Goal: Information Seeking & Learning: Learn about a topic

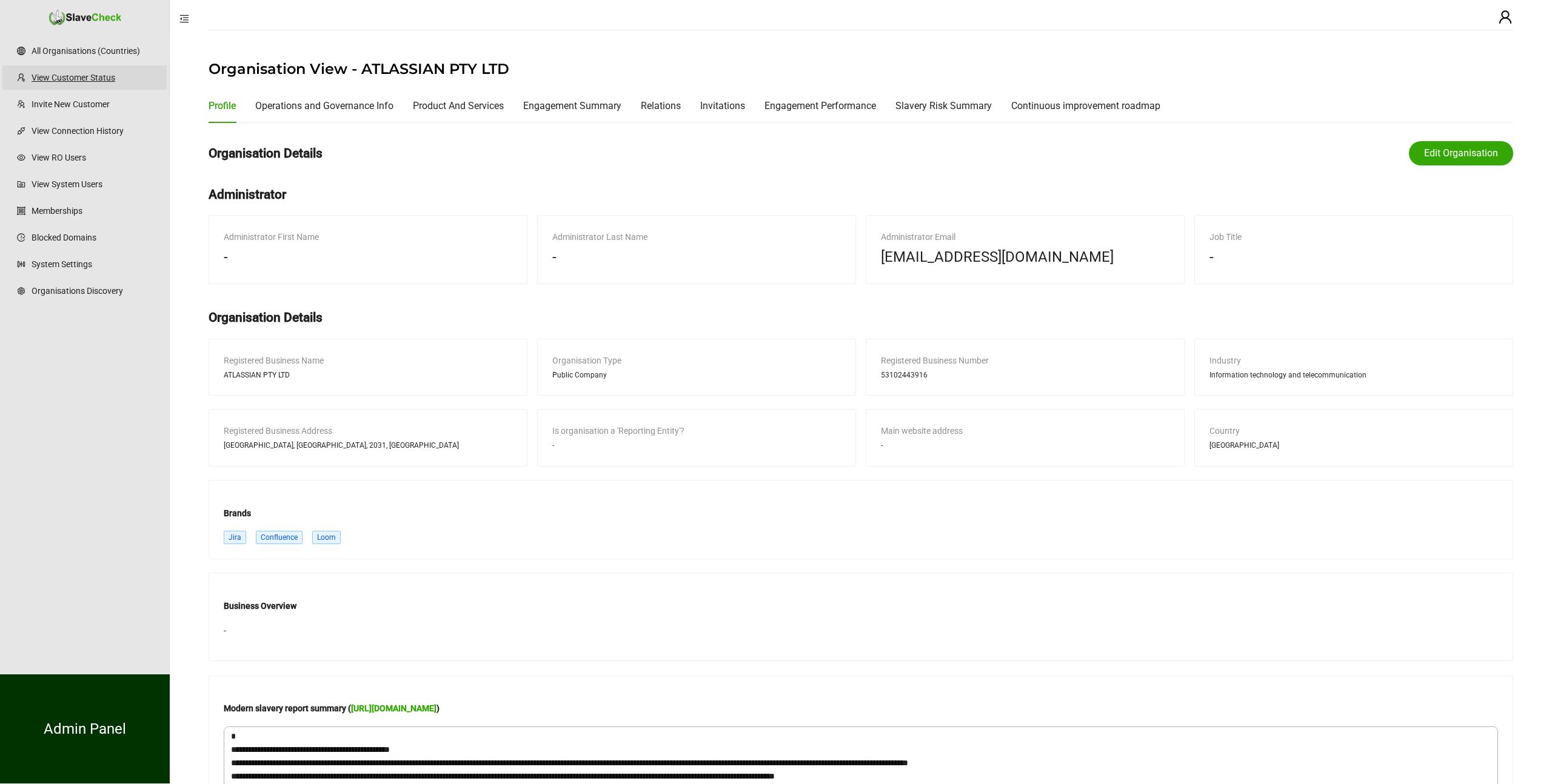
click at [91, 73] on link "View Customer Status" at bounding box center [94, 78] width 125 height 24
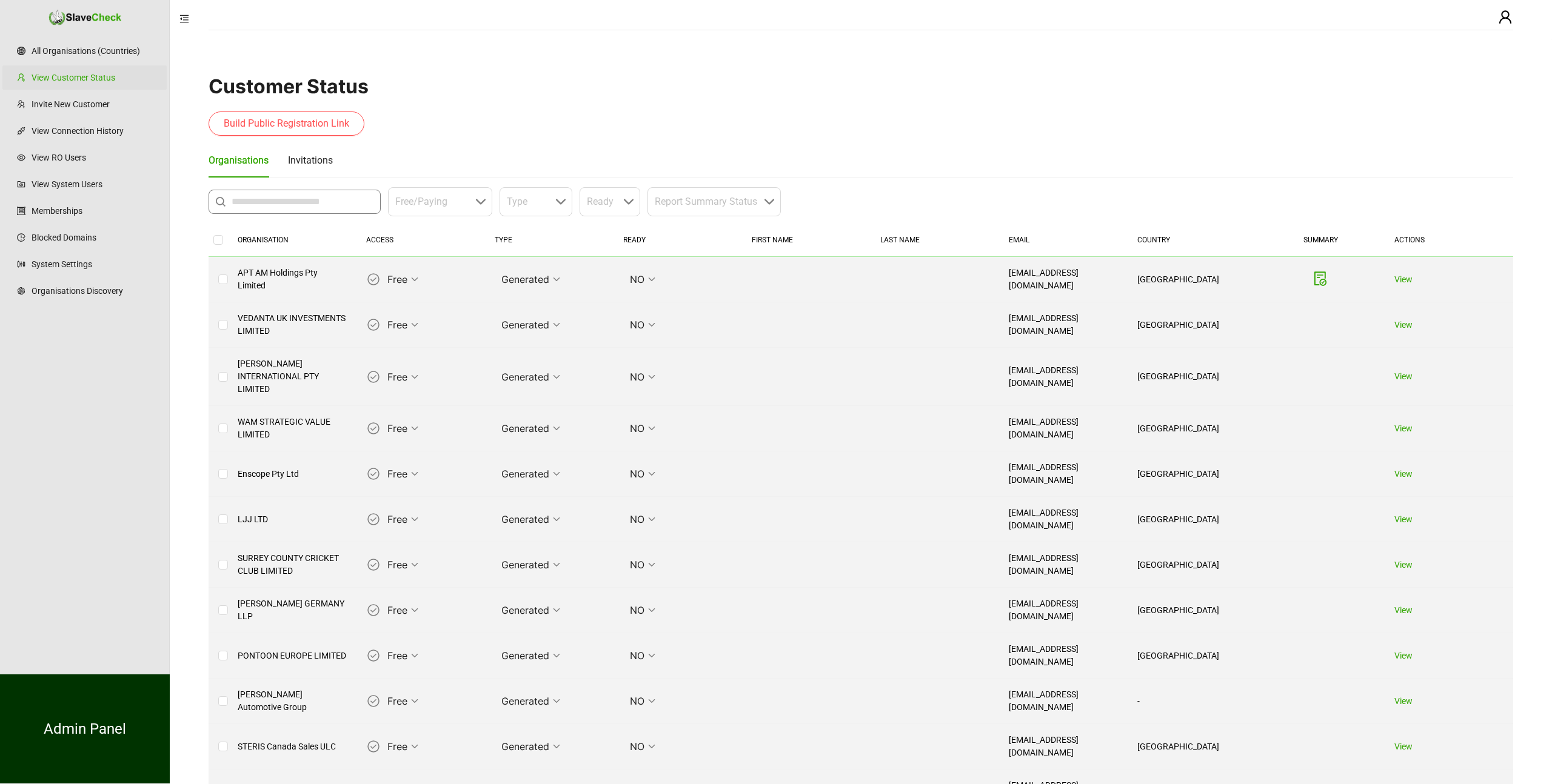
click at [282, 203] on input "text" at bounding box center [302, 201] width 142 height 15
type input "*********"
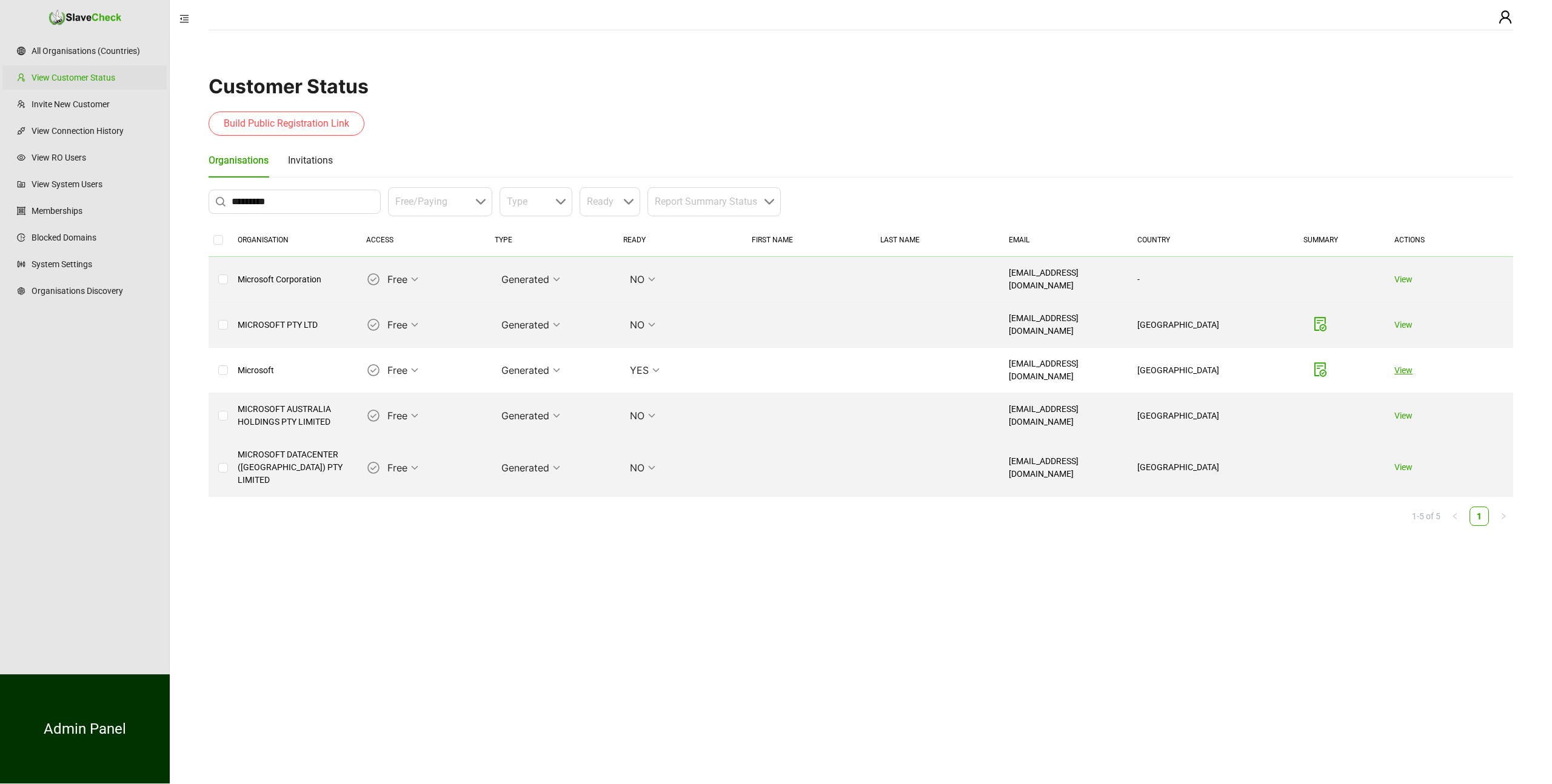
click at [1404, 365] on link "View" at bounding box center [1403, 370] width 18 height 10
click at [1400, 320] on link "View" at bounding box center [1403, 325] width 18 height 10
click at [1401, 365] on link "View" at bounding box center [1403, 370] width 18 height 10
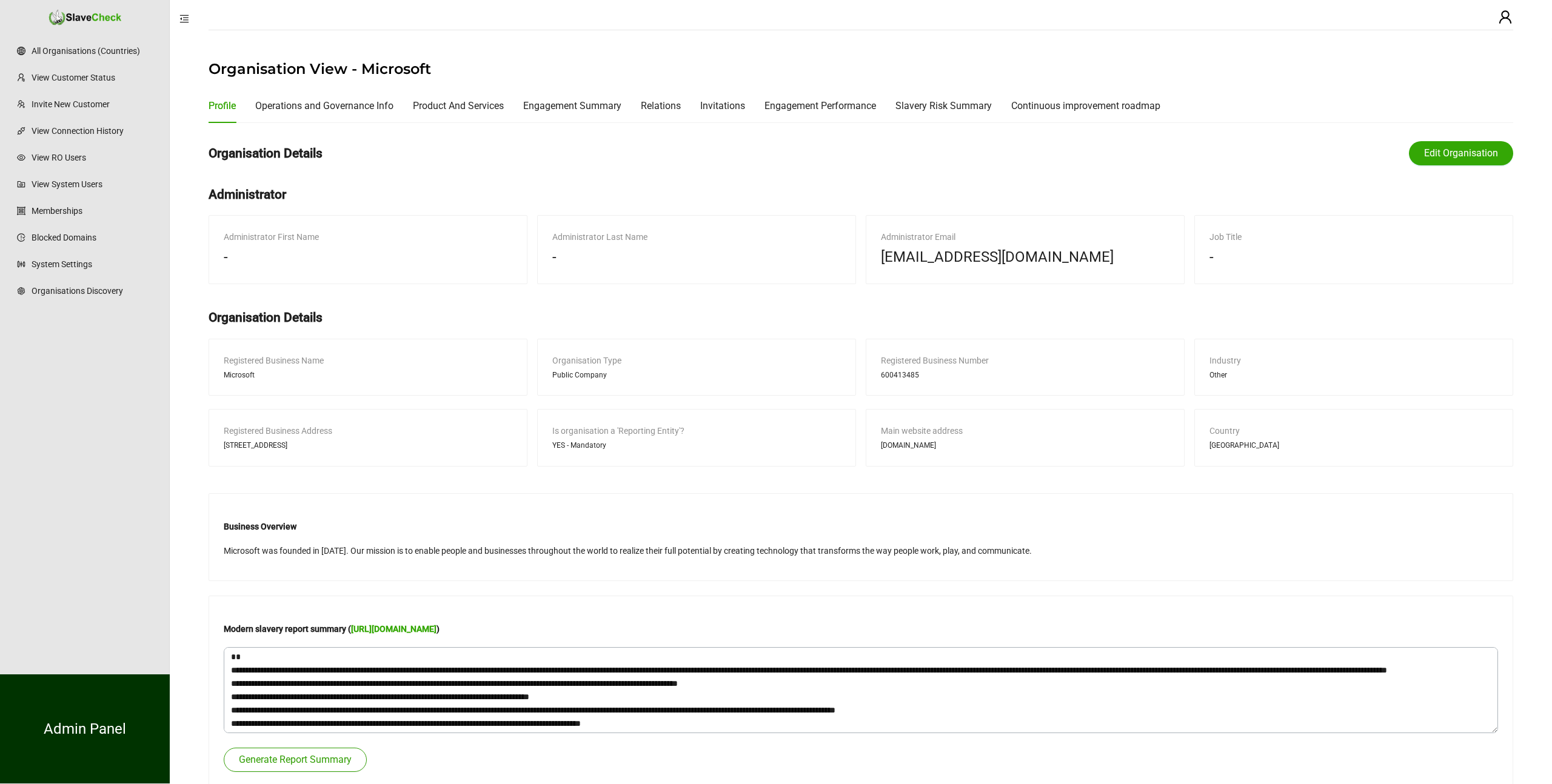
click at [320, 756] on span "Generate Report Summary" at bounding box center [295, 760] width 112 height 15
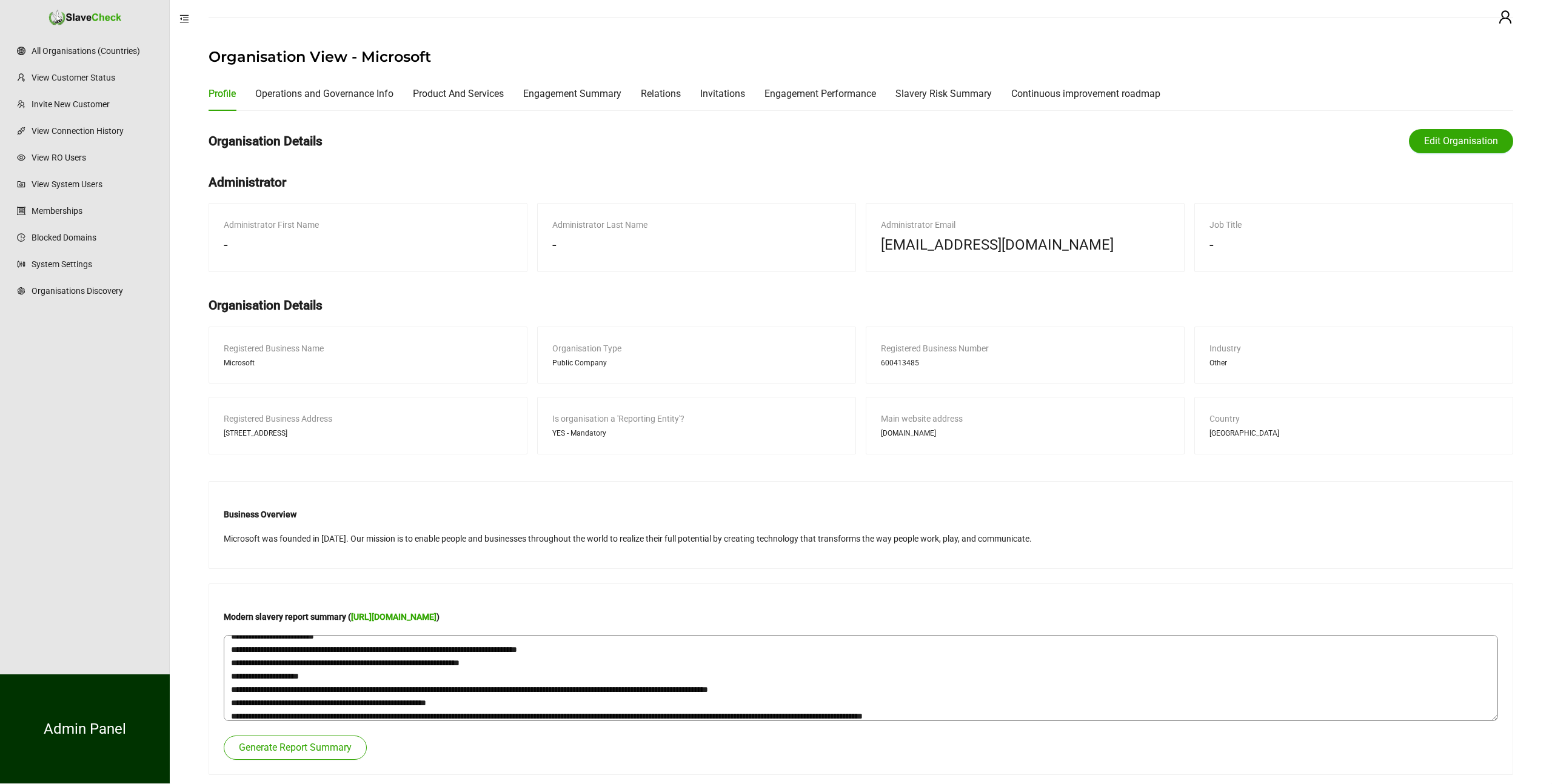
scroll to position [2, 0]
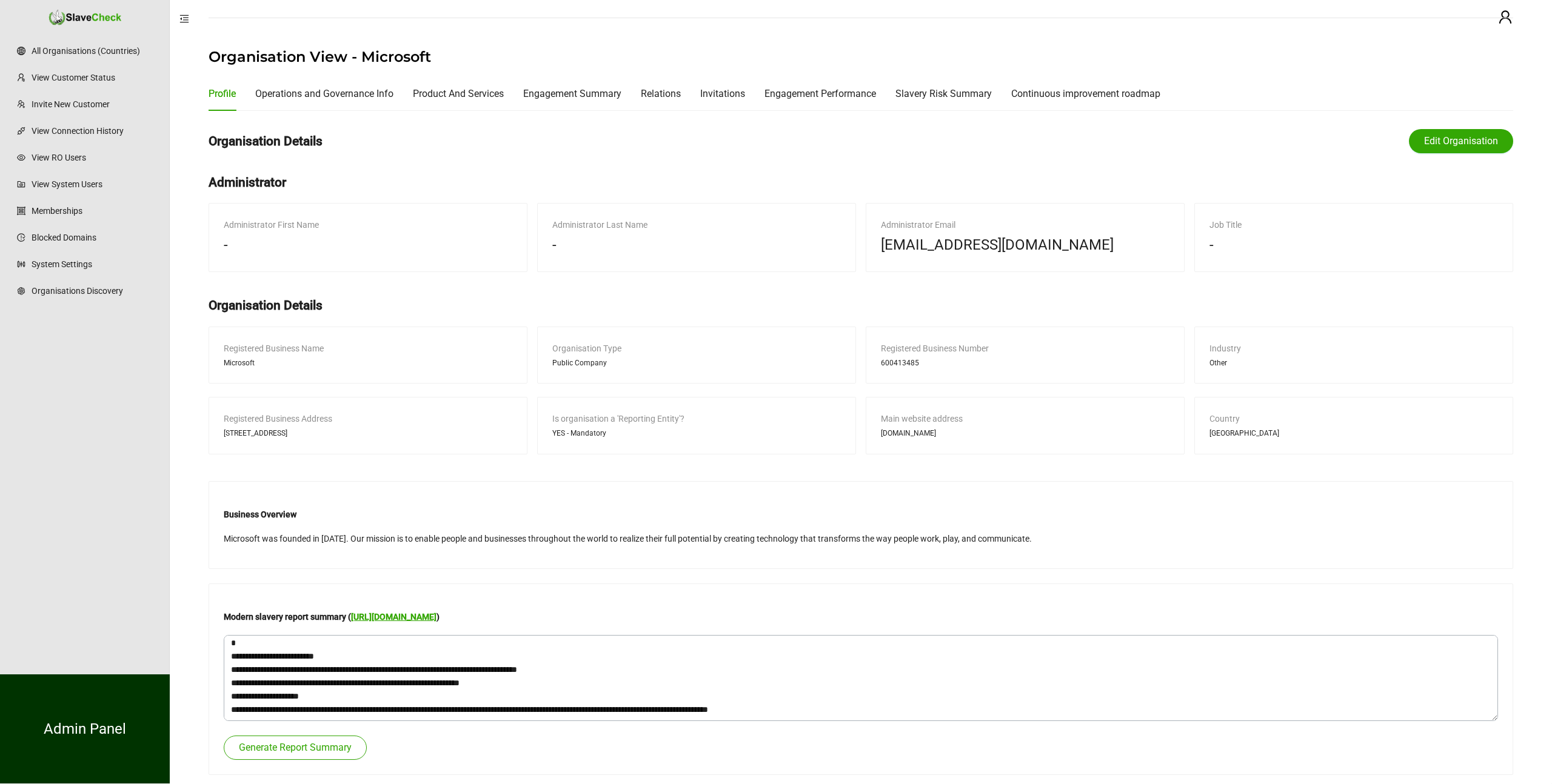
click at [436, 615] on link "https://legal.linkedin.com/content/dam/legal/Modern_Slavery_Act_Statement_2020.…" at bounding box center [393, 617] width 86 height 10
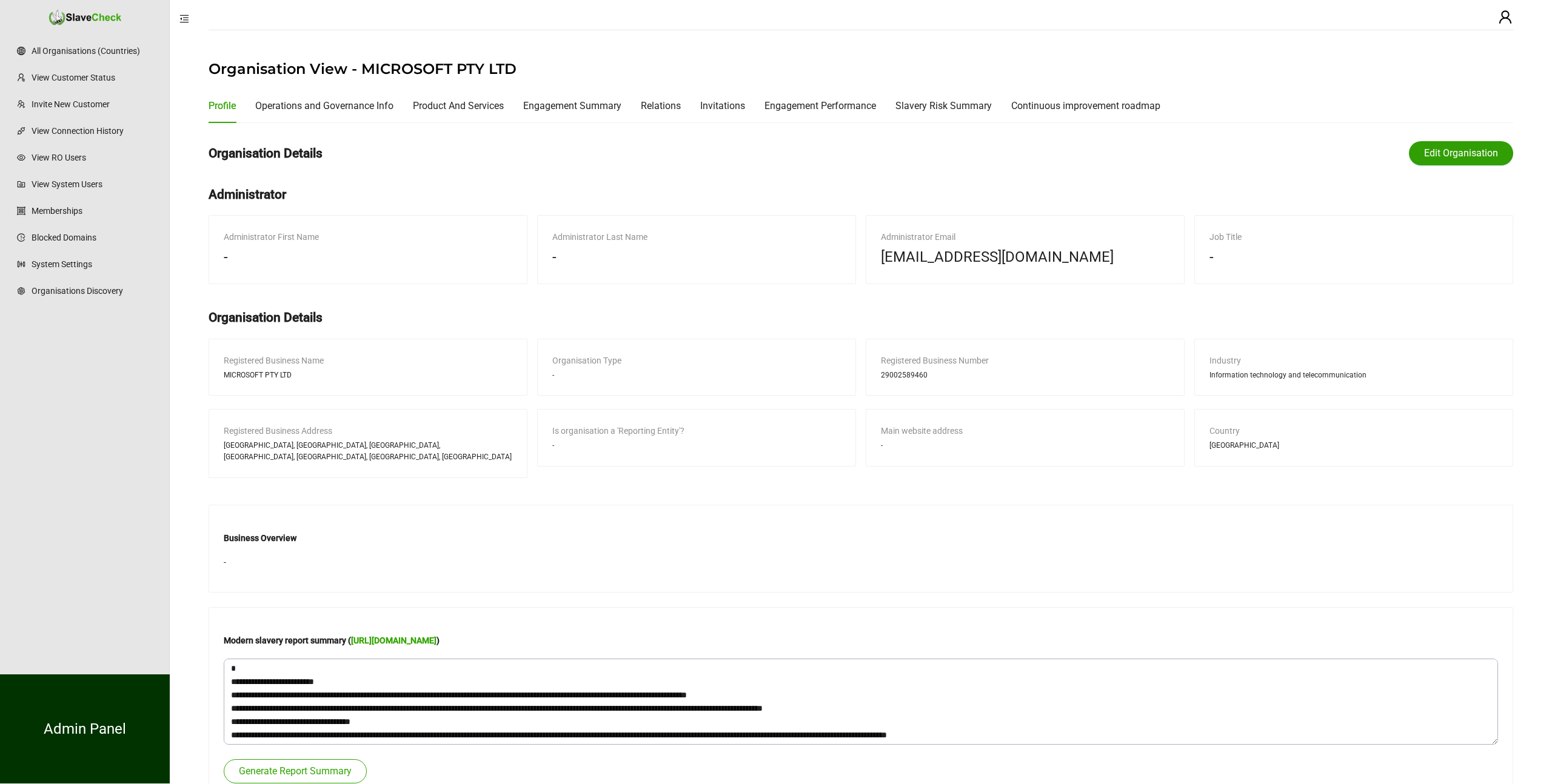
click at [1447, 153] on span "Edit Organisation" at bounding box center [1461, 153] width 74 height 15
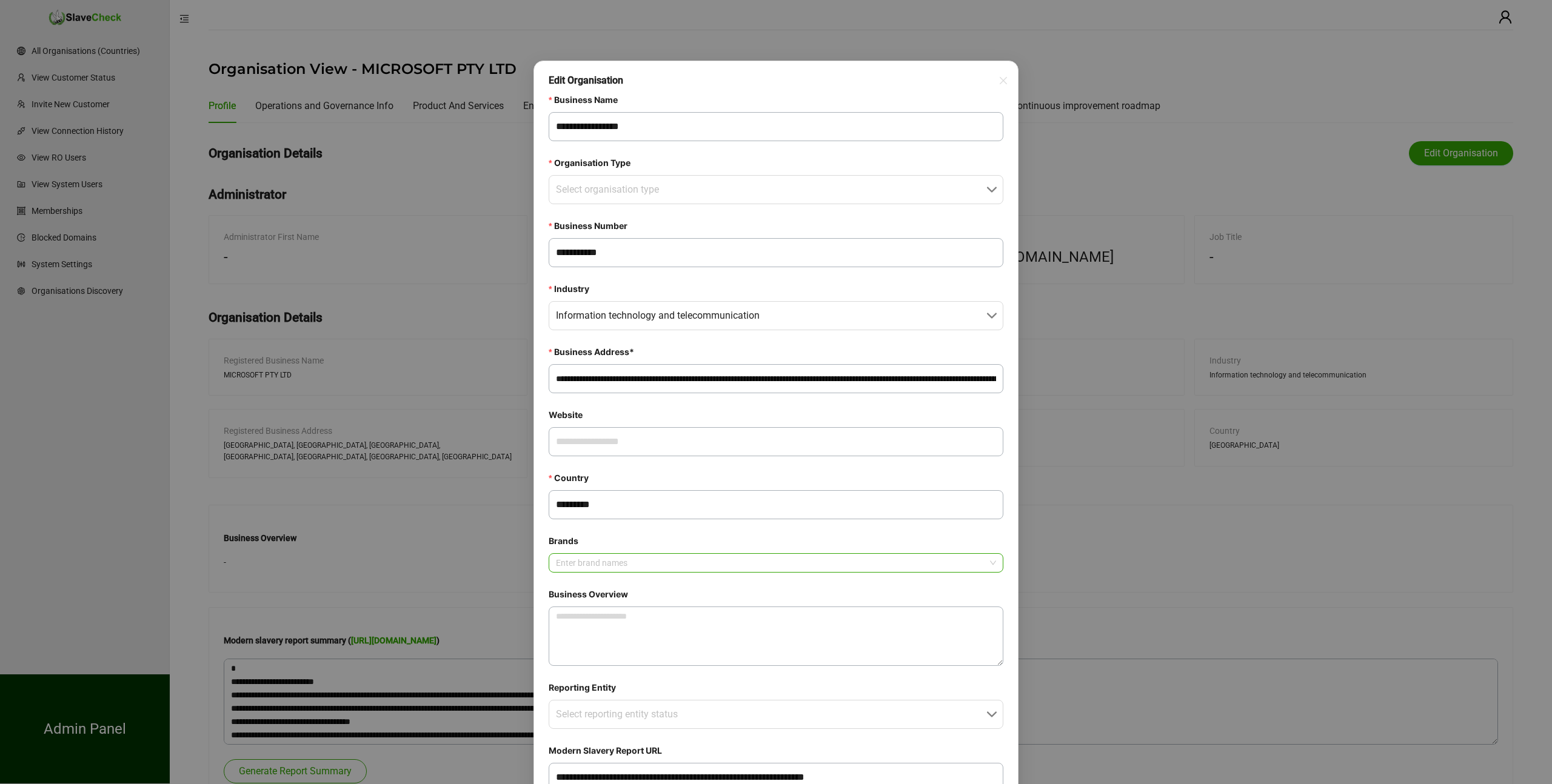
click at [571, 562] on div at bounding box center [770, 563] width 437 height 8
type input "******"
type input "********"
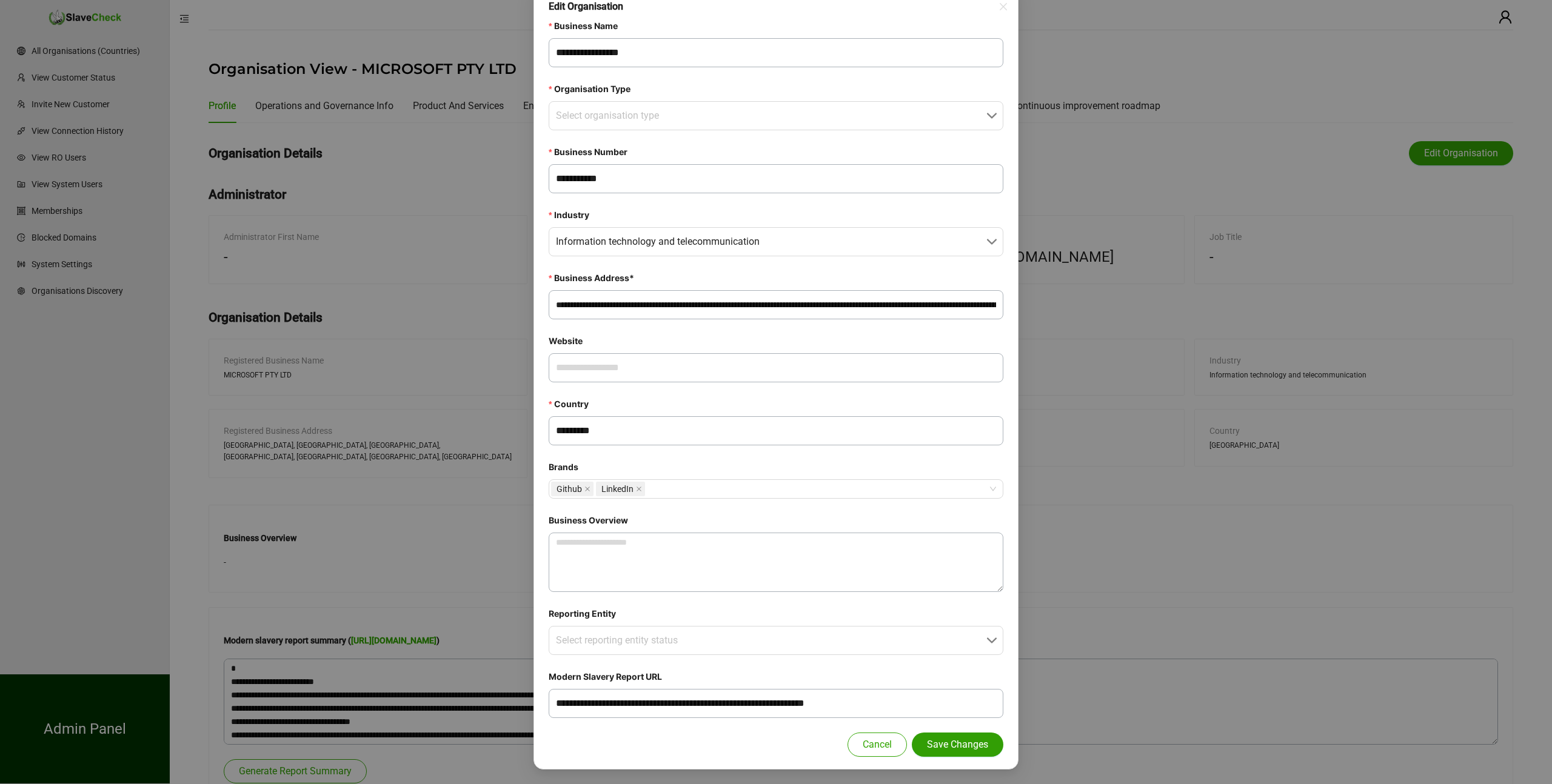
click at [966, 741] on span "Save Changes" at bounding box center [958, 744] width 62 height 15
click at [844, 115] on input "Organisation Type" at bounding box center [772, 115] width 433 height 28
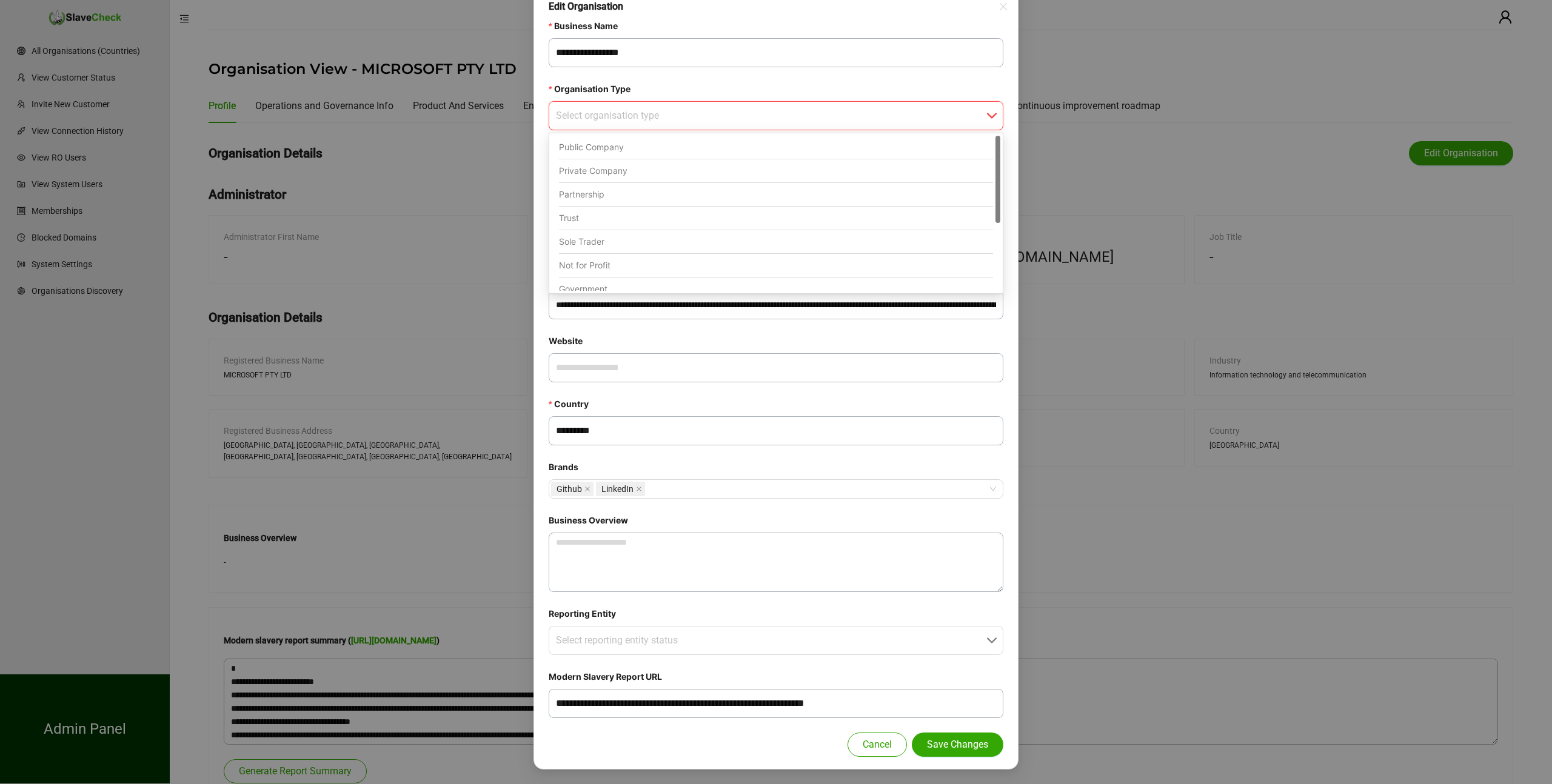
click at [804, 145] on div "Public Company" at bounding box center [776, 147] width 434 height 23
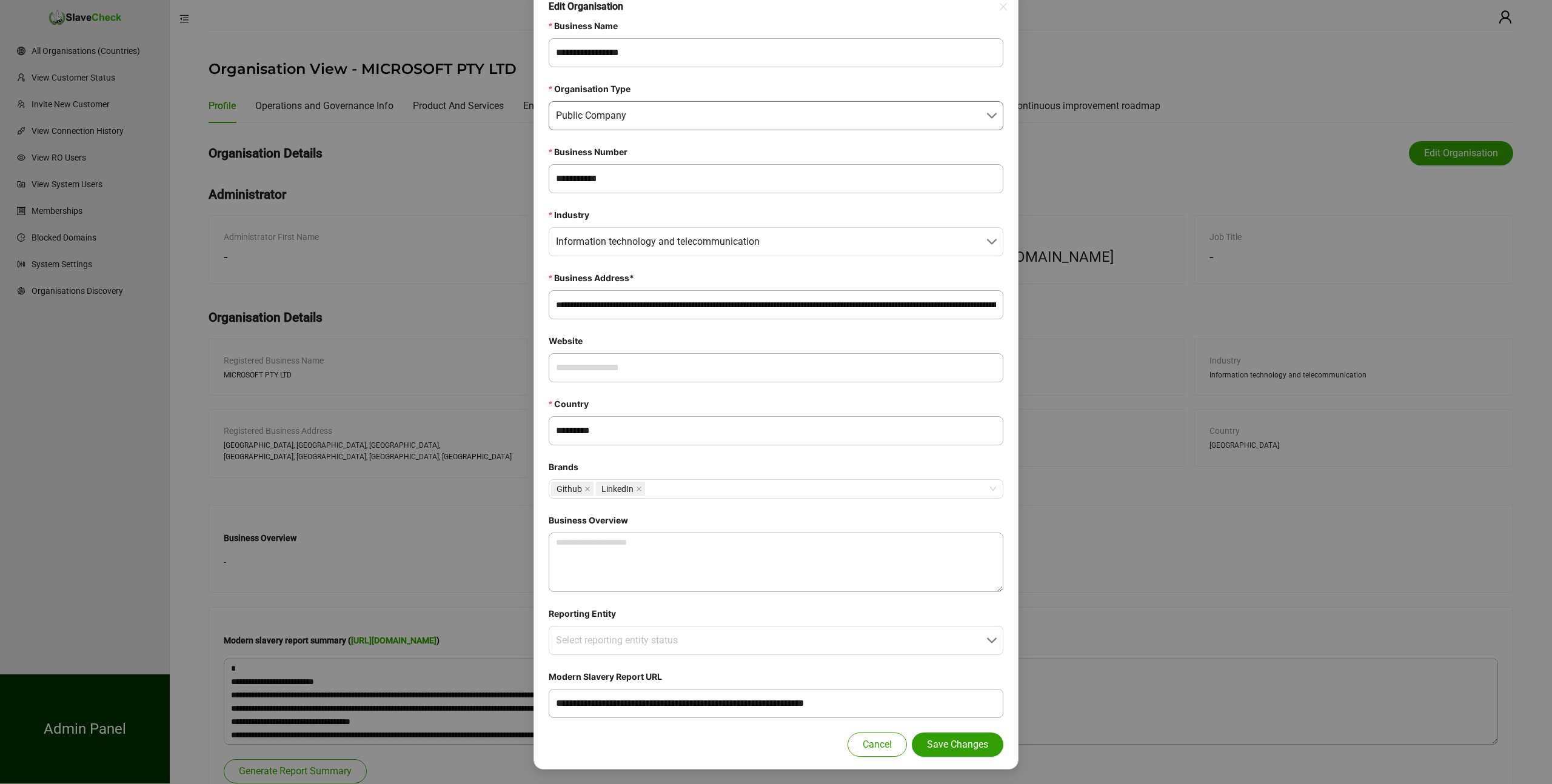
click at [961, 754] on button "Save Changes" at bounding box center [957, 744] width 91 height 24
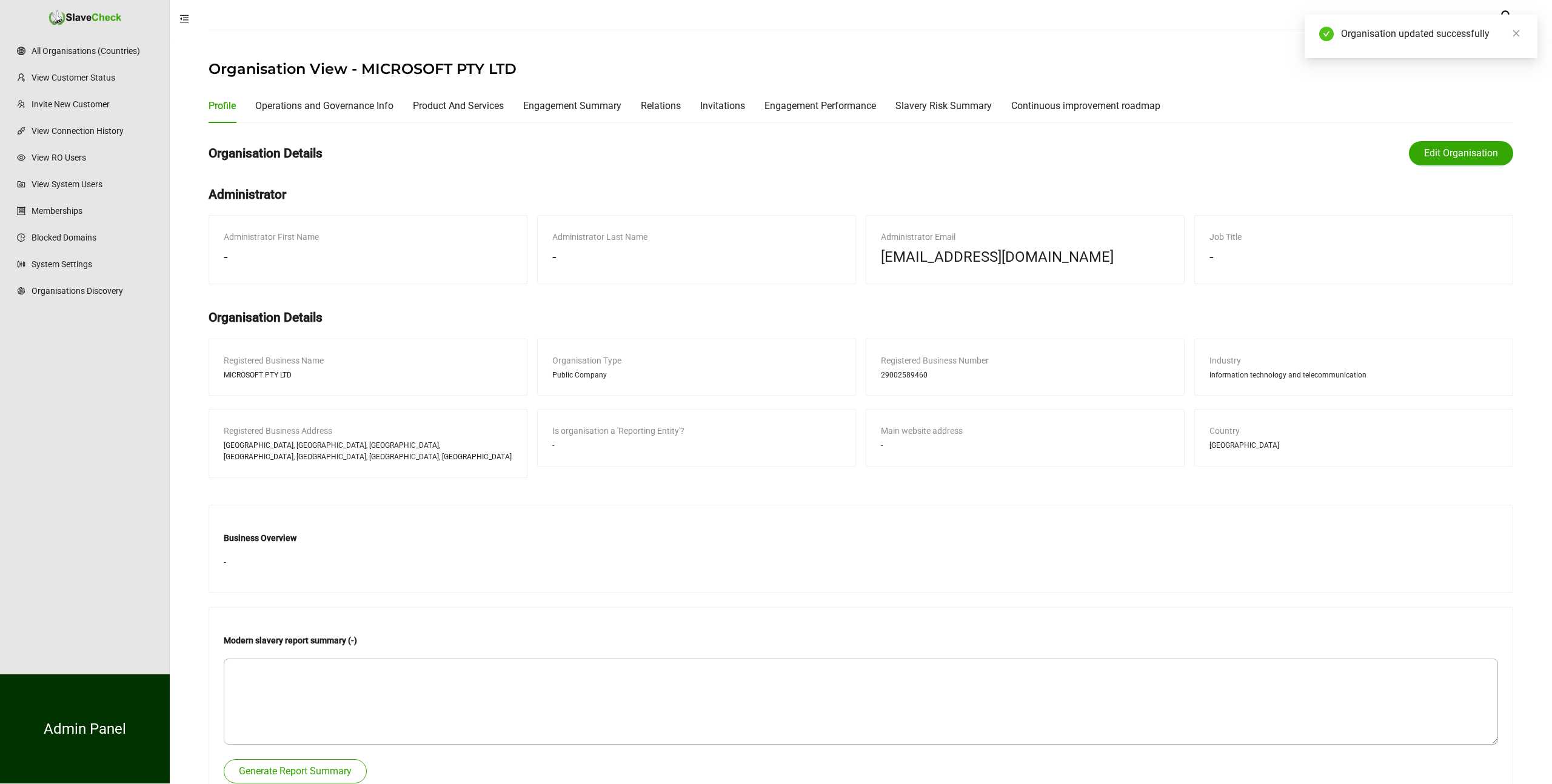
scroll to position [13, 0]
type textarea "**********"
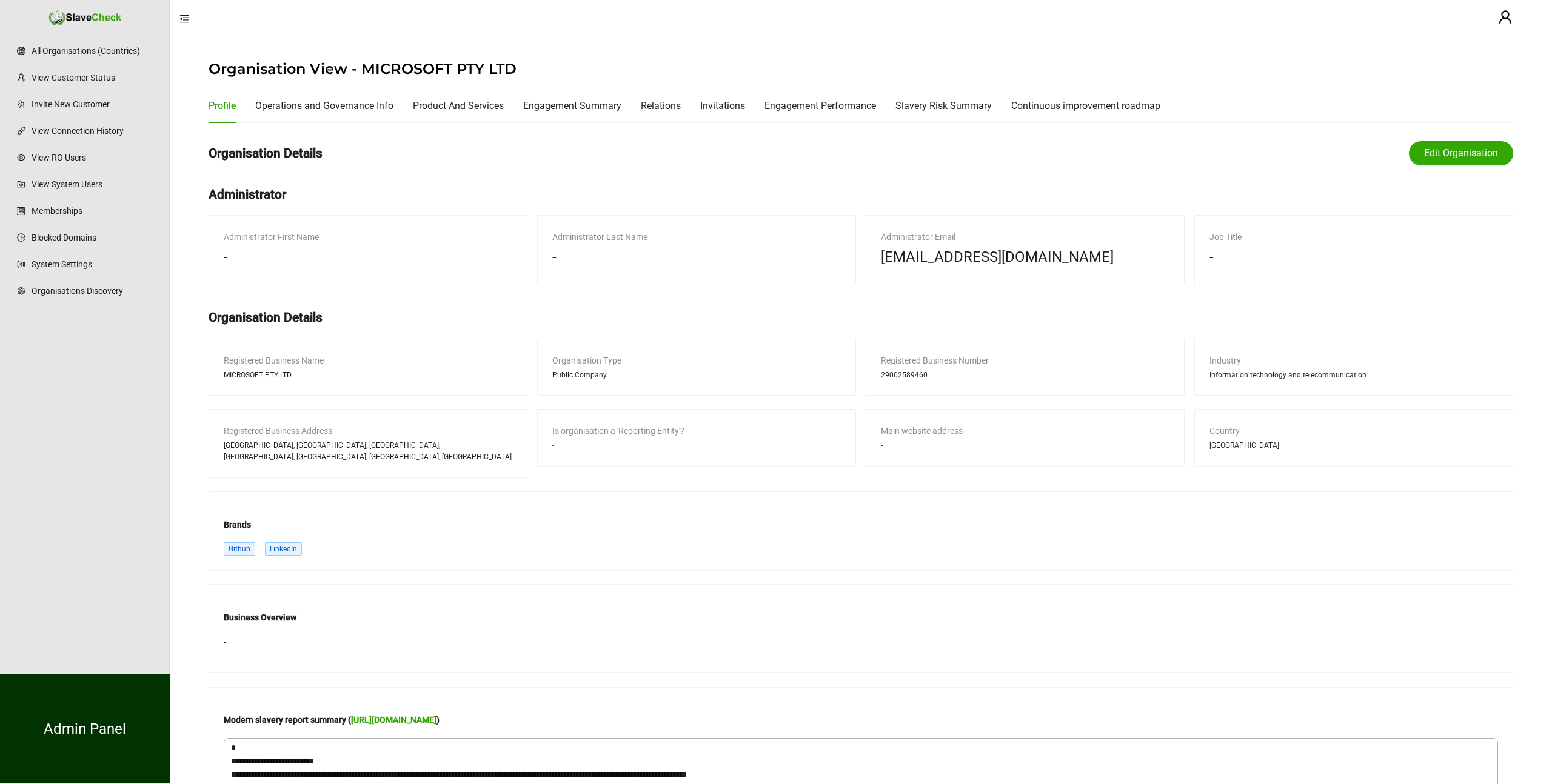
click at [702, 537] on div "Brands Github LinkedIn" at bounding box center [861, 531] width 1304 height 78
click at [1458, 155] on span "Edit Organisation" at bounding box center [1461, 153] width 74 height 15
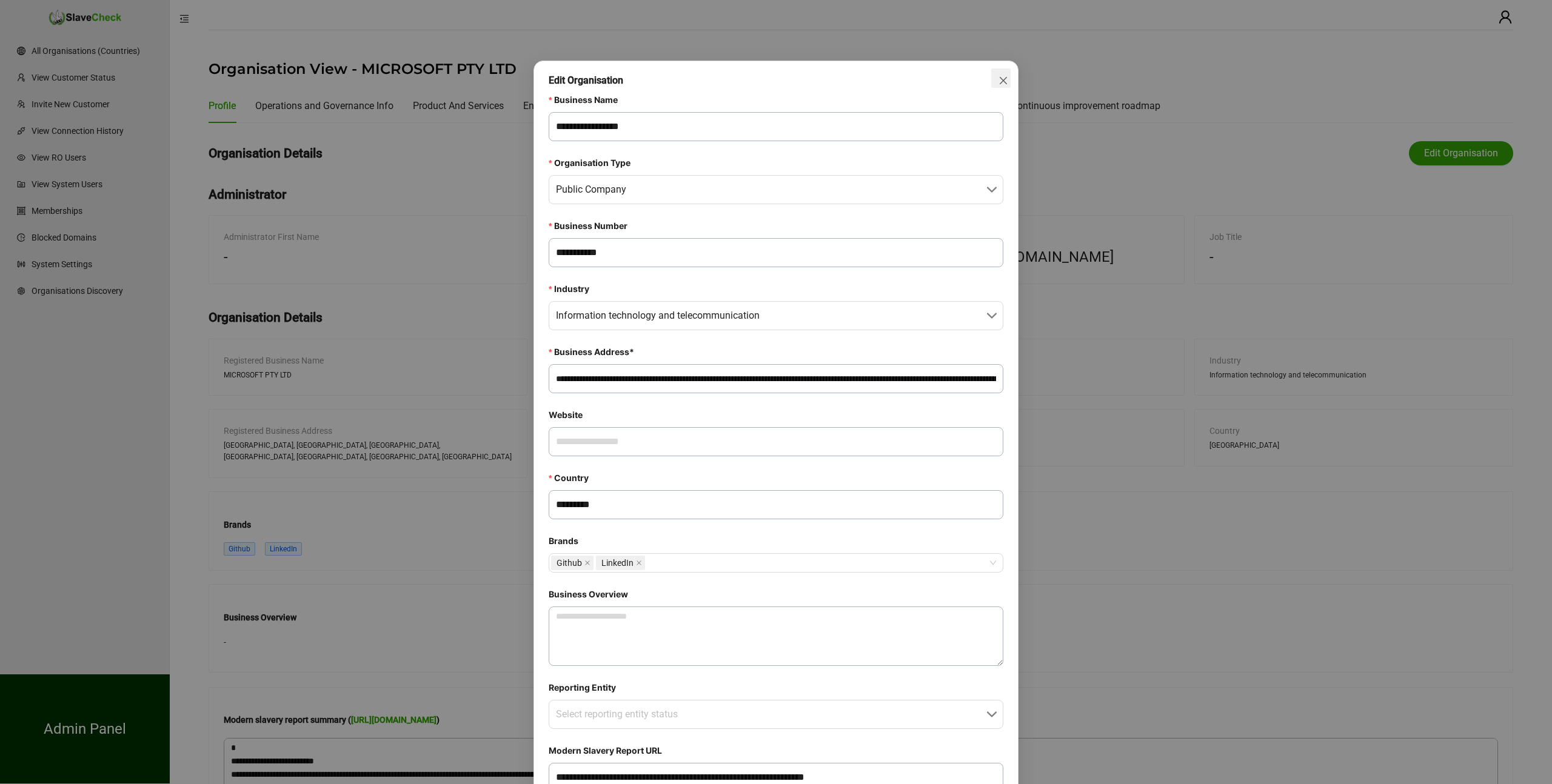
click at [1004, 76] on icon "close" at bounding box center [1004, 81] width 10 height 10
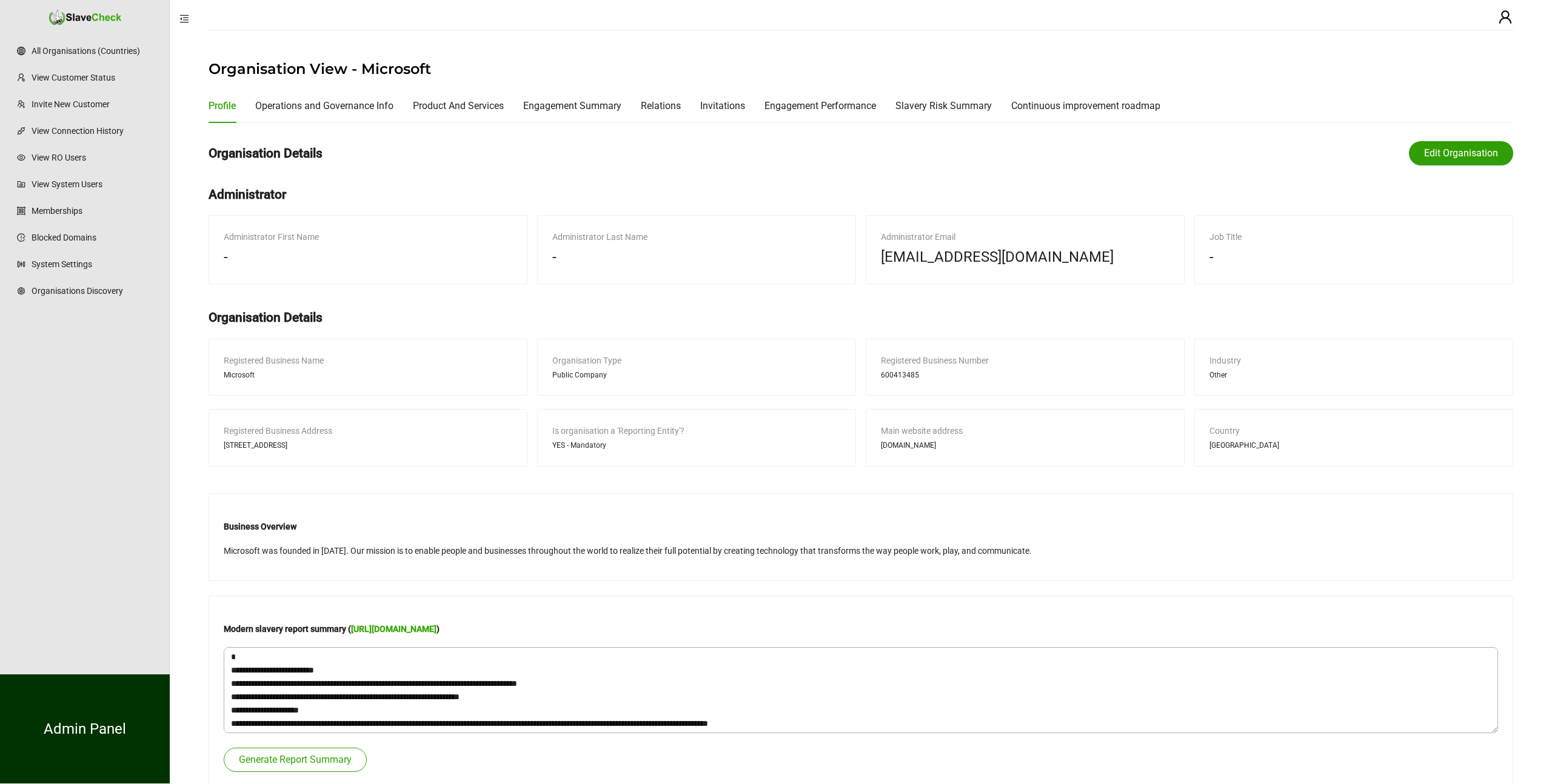
click at [1447, 146] on span "Edit Organisation" at bounding box center [1461, 153] width 74 height 15
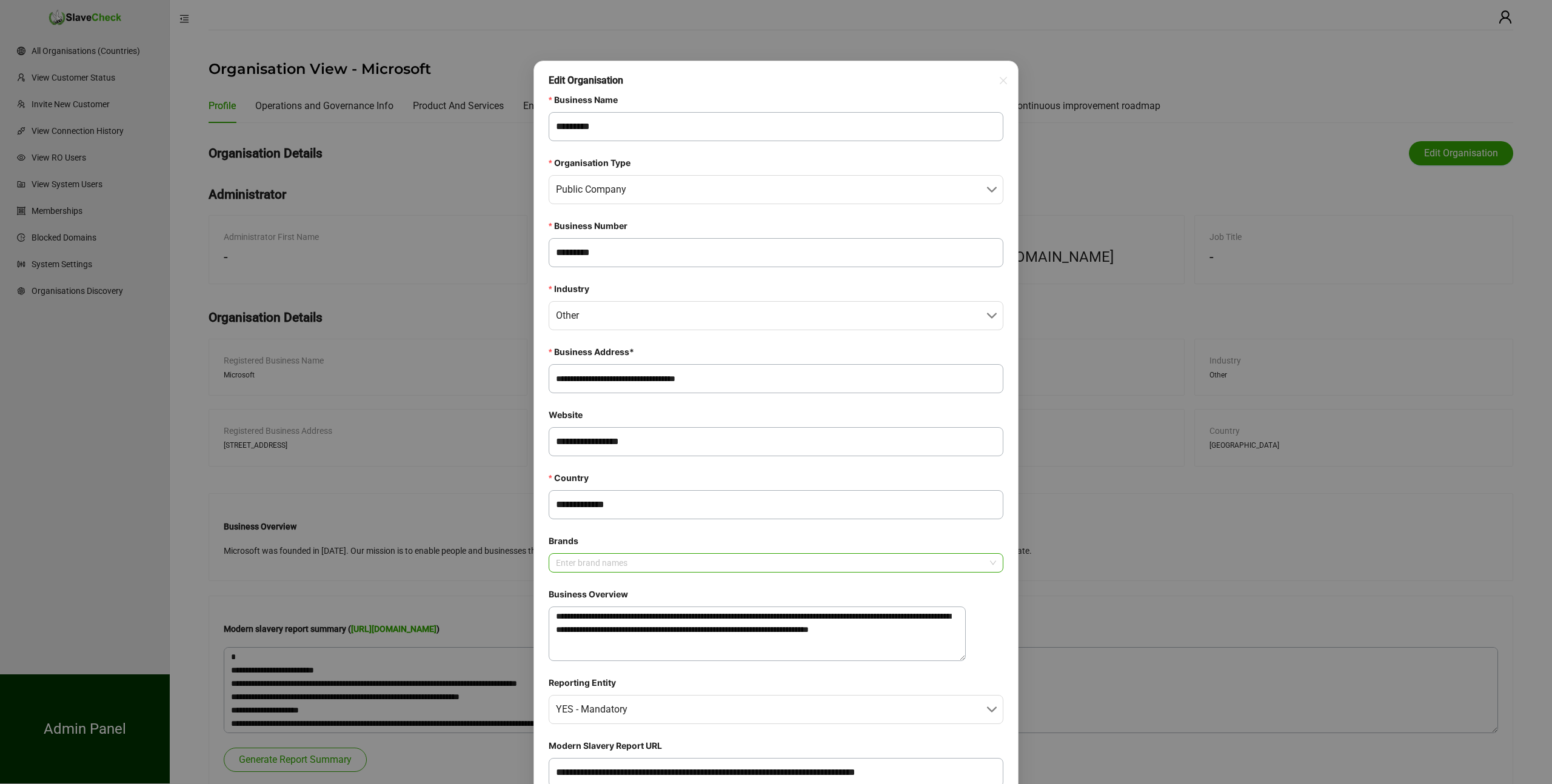
click at [574, 566] on div at bounding box center [770, 563] width 437 height 8
type input "******"
type input "********"
click at [844, 539] on div "Brands" at bounding box center [776, 543] width 455 height 19
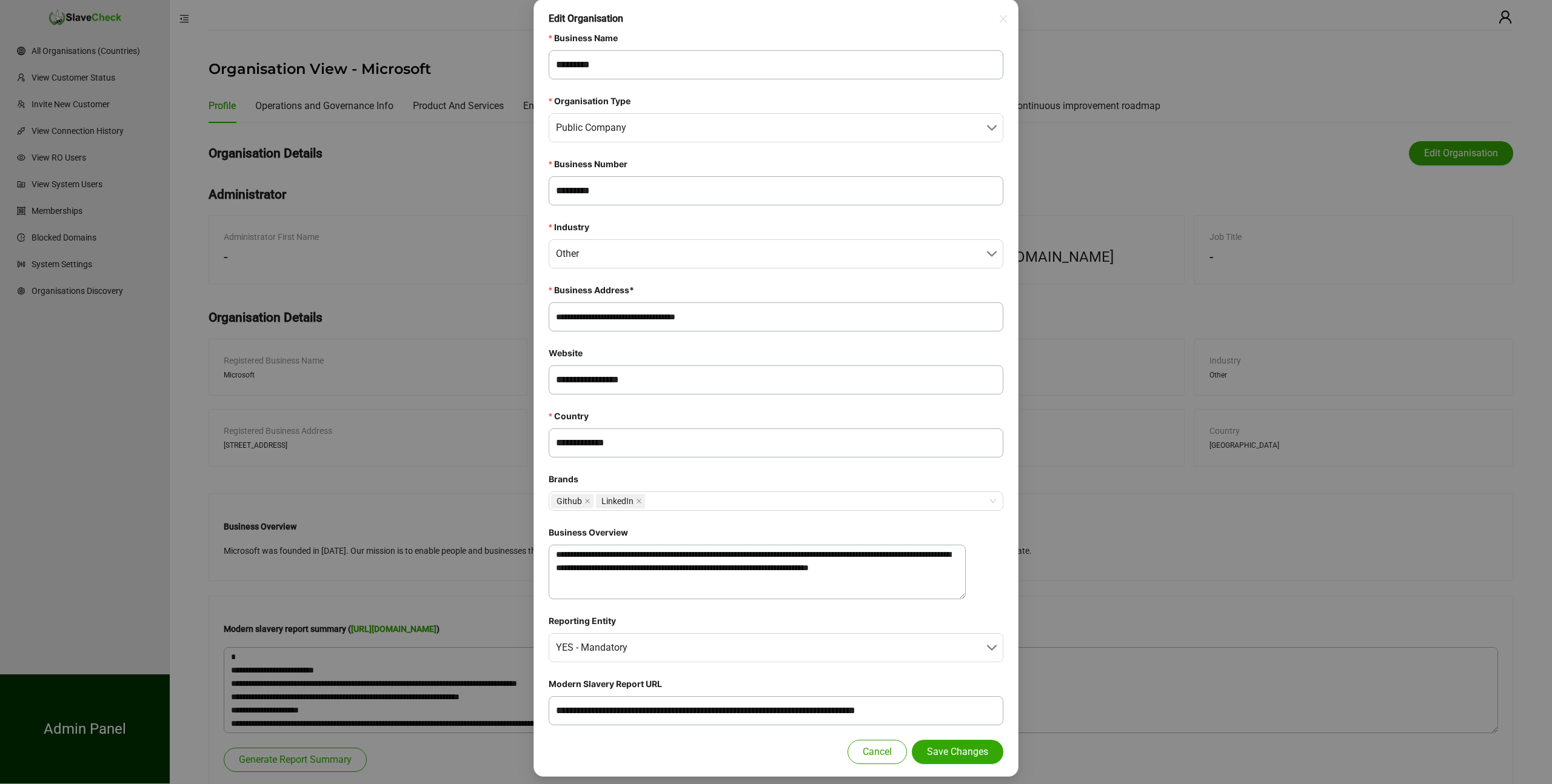
scroll to position [74, 0]
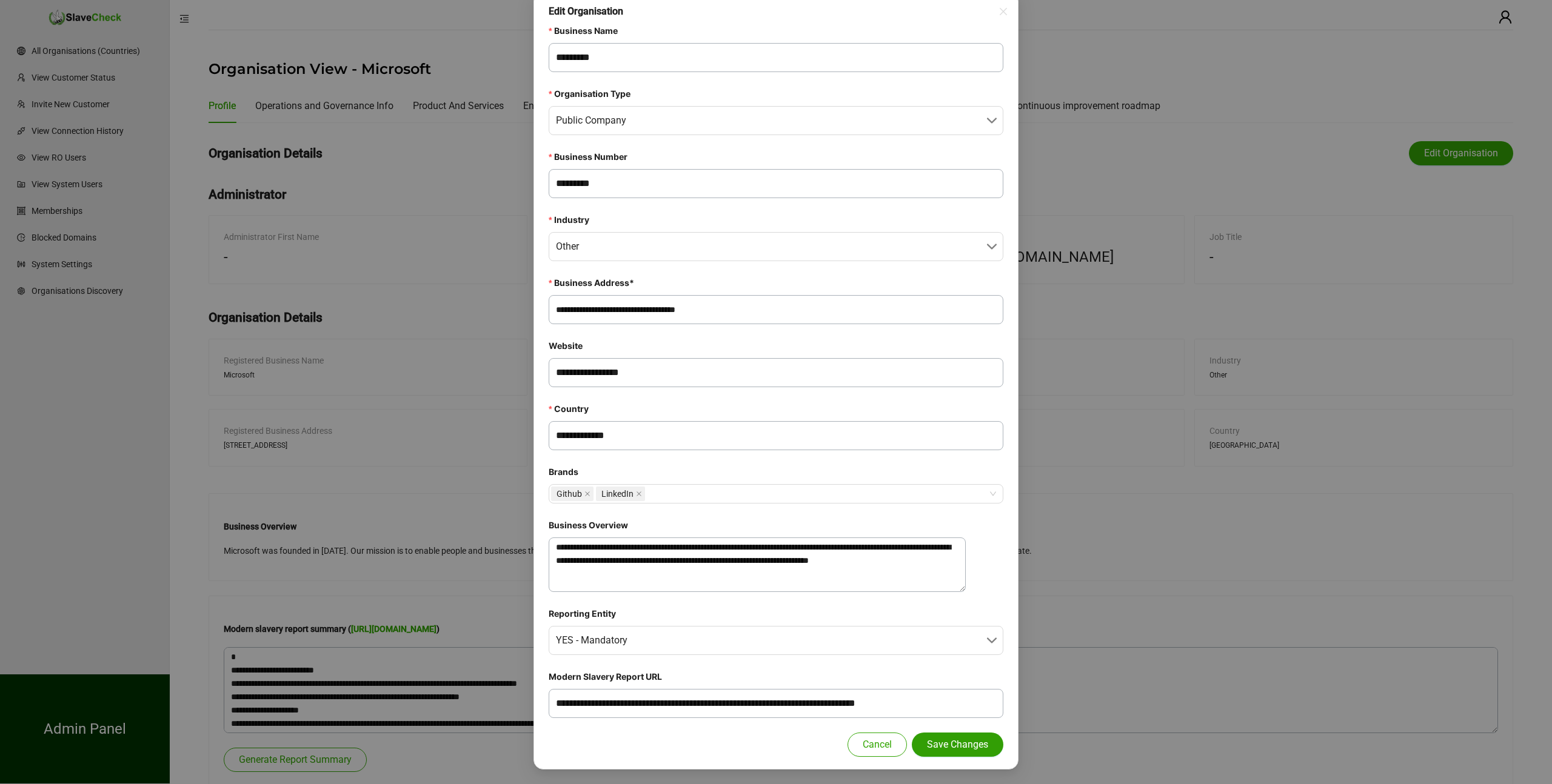
click at [939, 743] on span "Save Changes" at bounding box center [958, 744] width 62 height 15
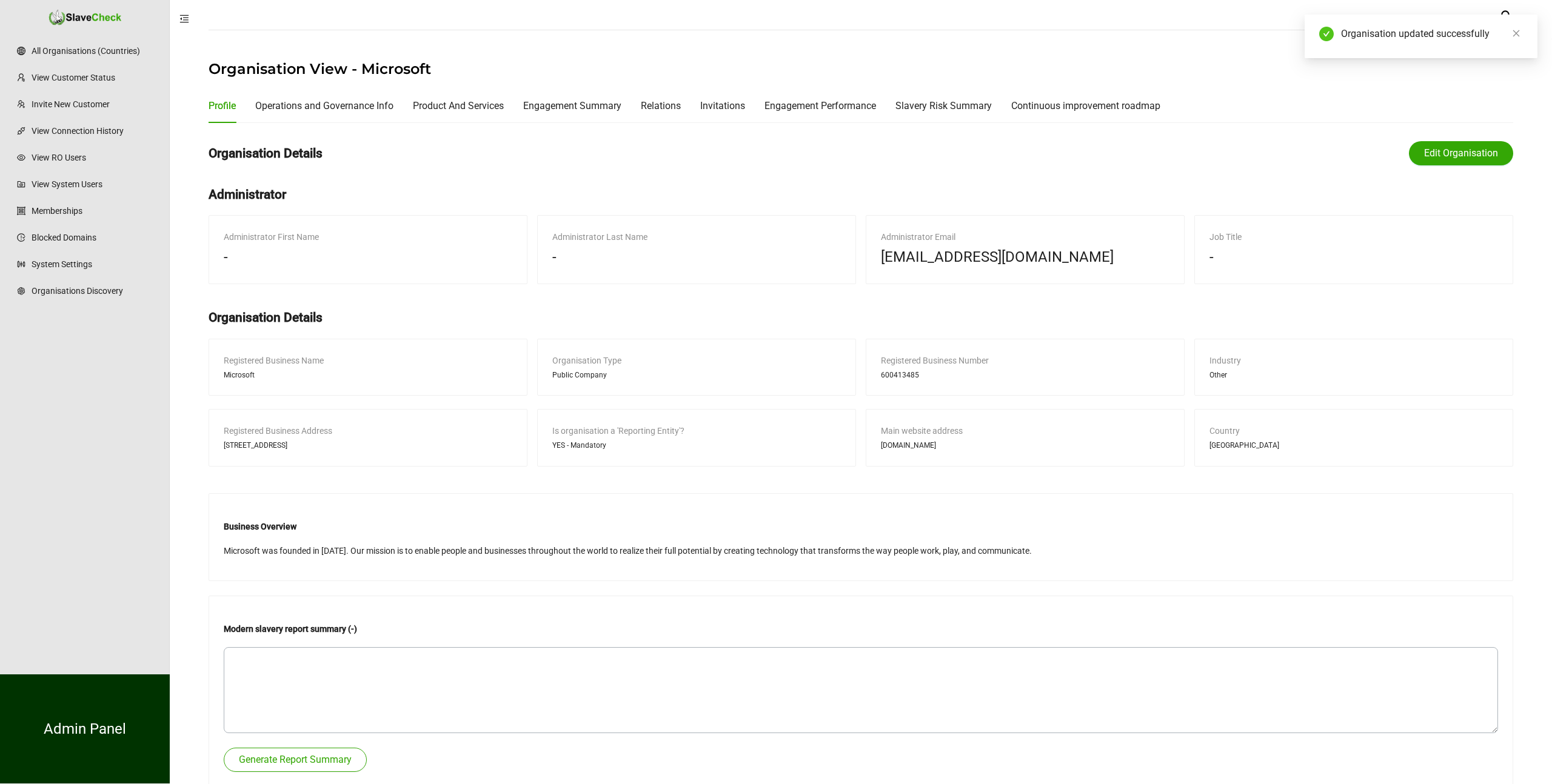
scroll to position [13, 0]
type textarea "**********"
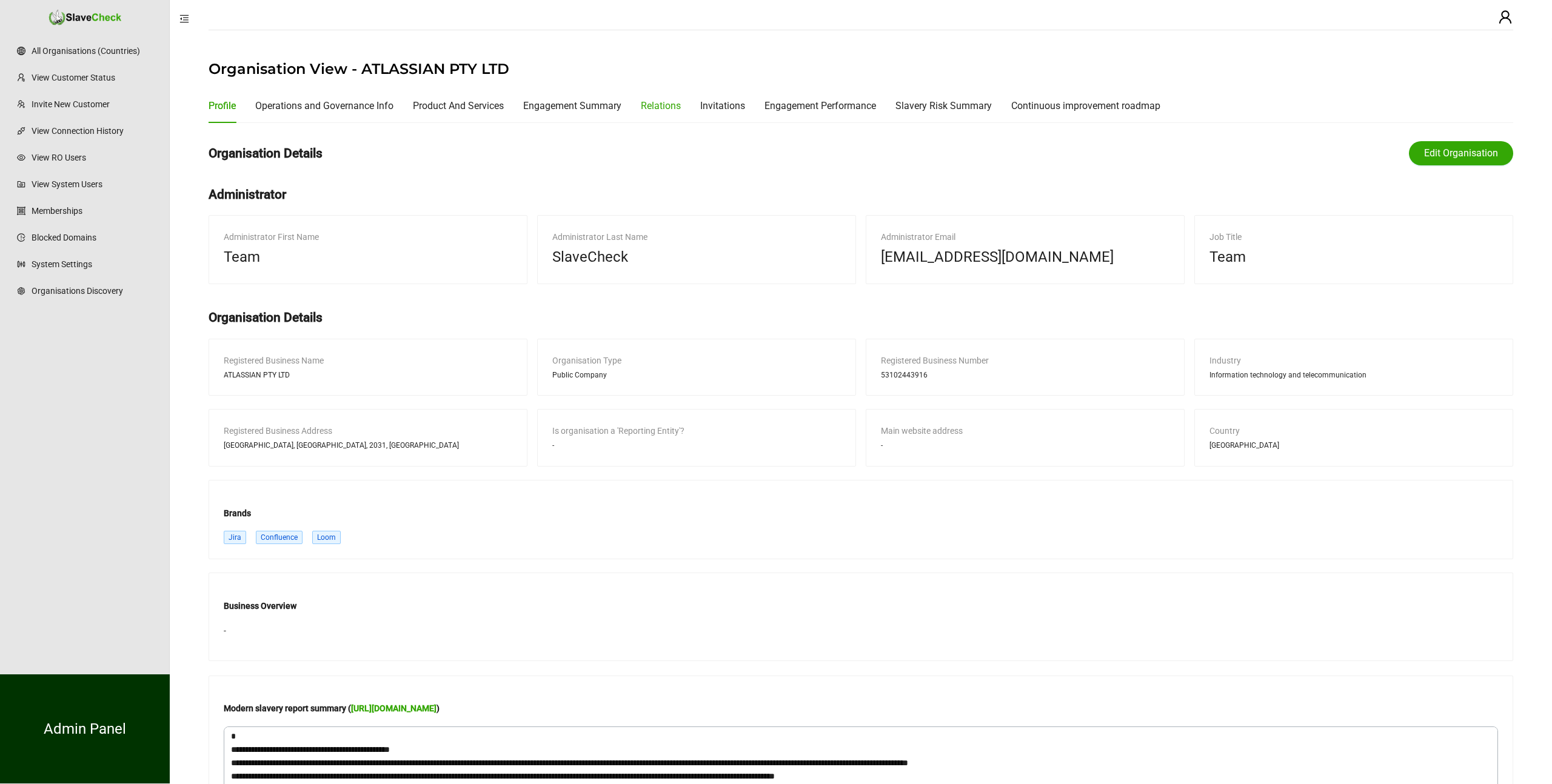
click at [668, 106] on div "Relations" at bounding box center [661, 105] width 40 height 15
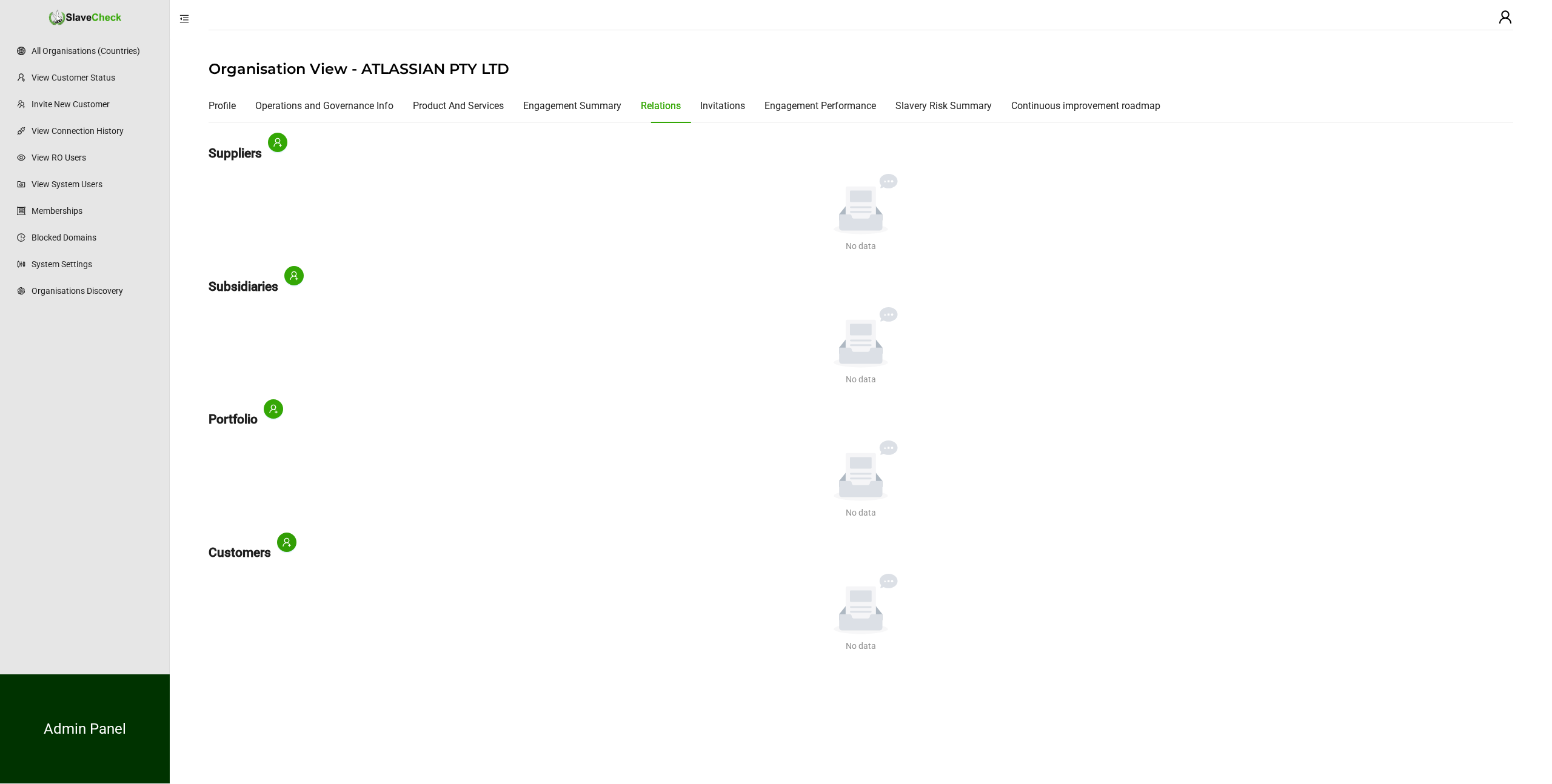
click at [289, 538] on icon "user-add" at bounding box center [286, 542] width 8 height 9
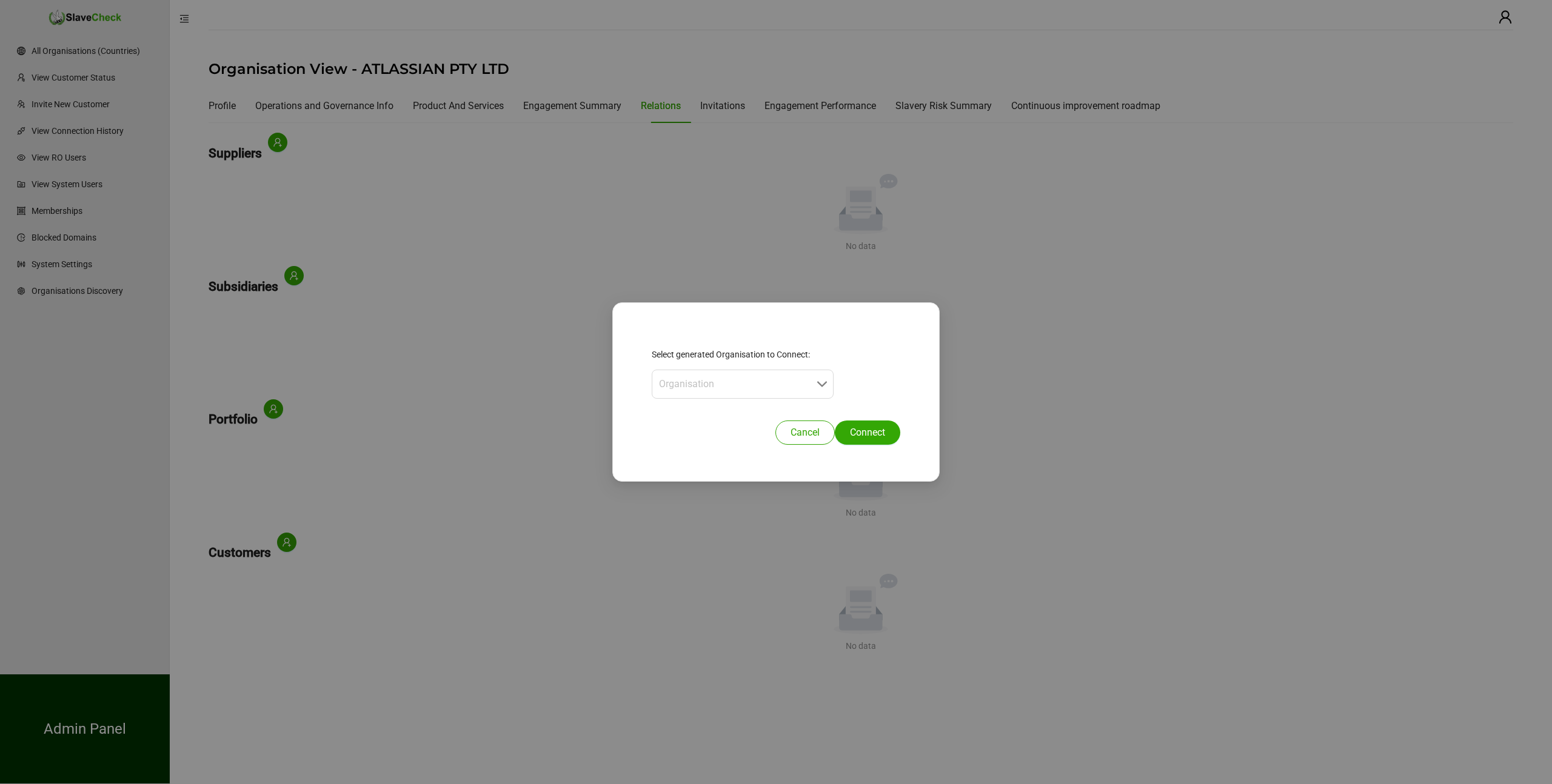
click at [289, 540] on div "Select generated Organisation to Connect: Organisation Cancel Connect" at bounding box center [776, 392] width 1552 height 784
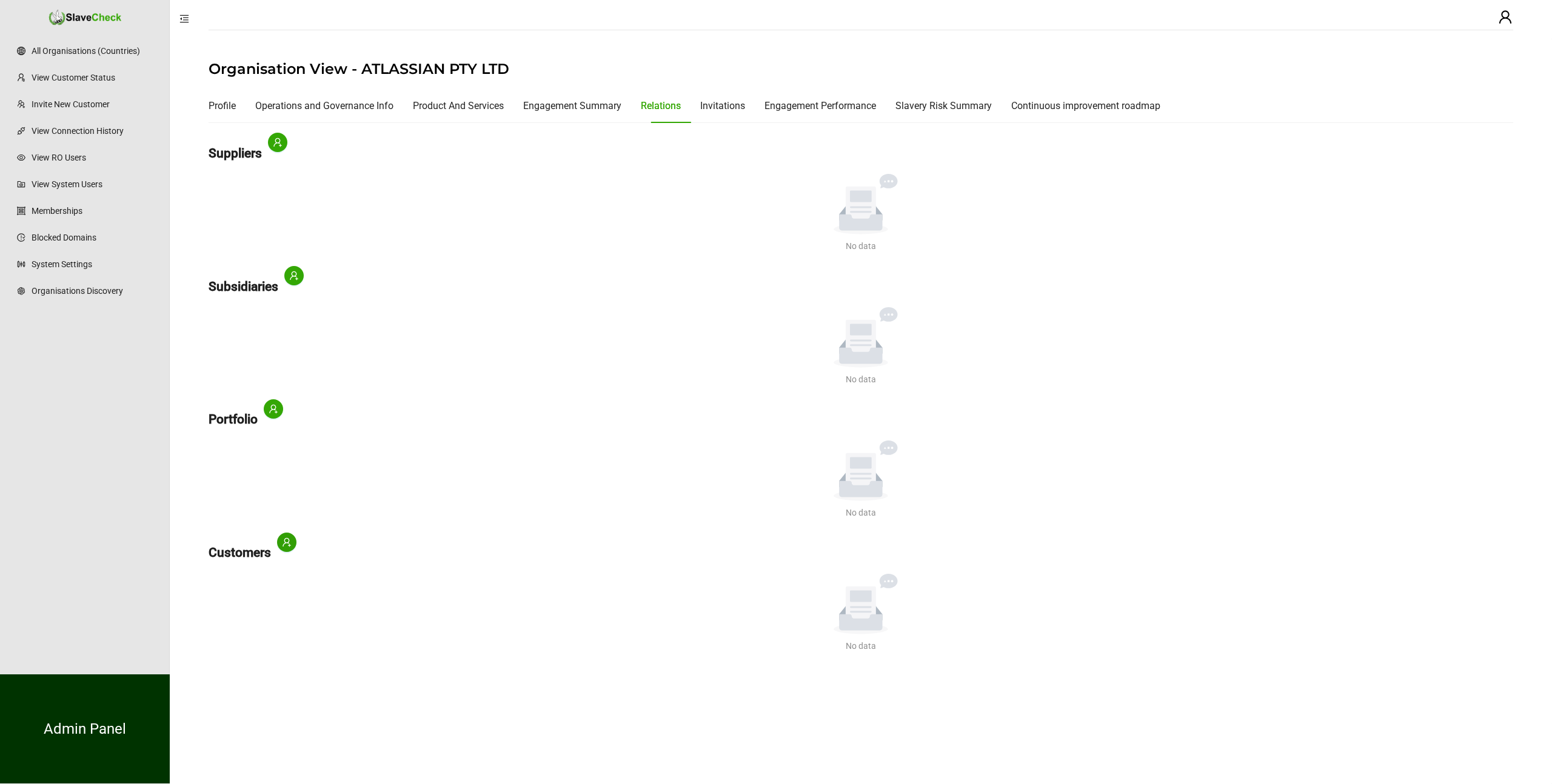
click at [289, 540] on icon "user-add" at bounding box center [287, 542] width 10 height 10
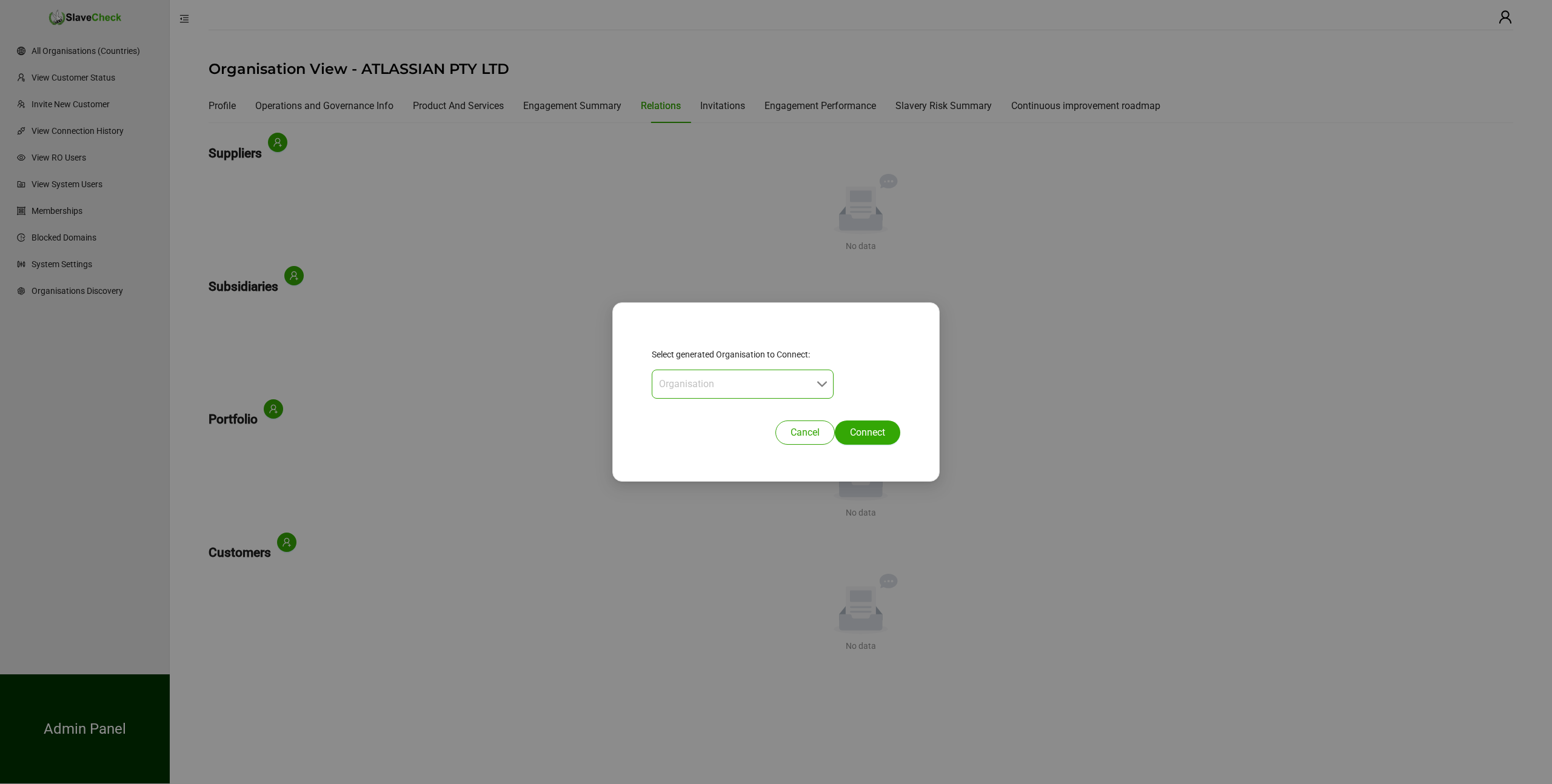
click at [731, 378] on input "search" at bounding box center [739, 384] width 160 height 28
type input "*****"
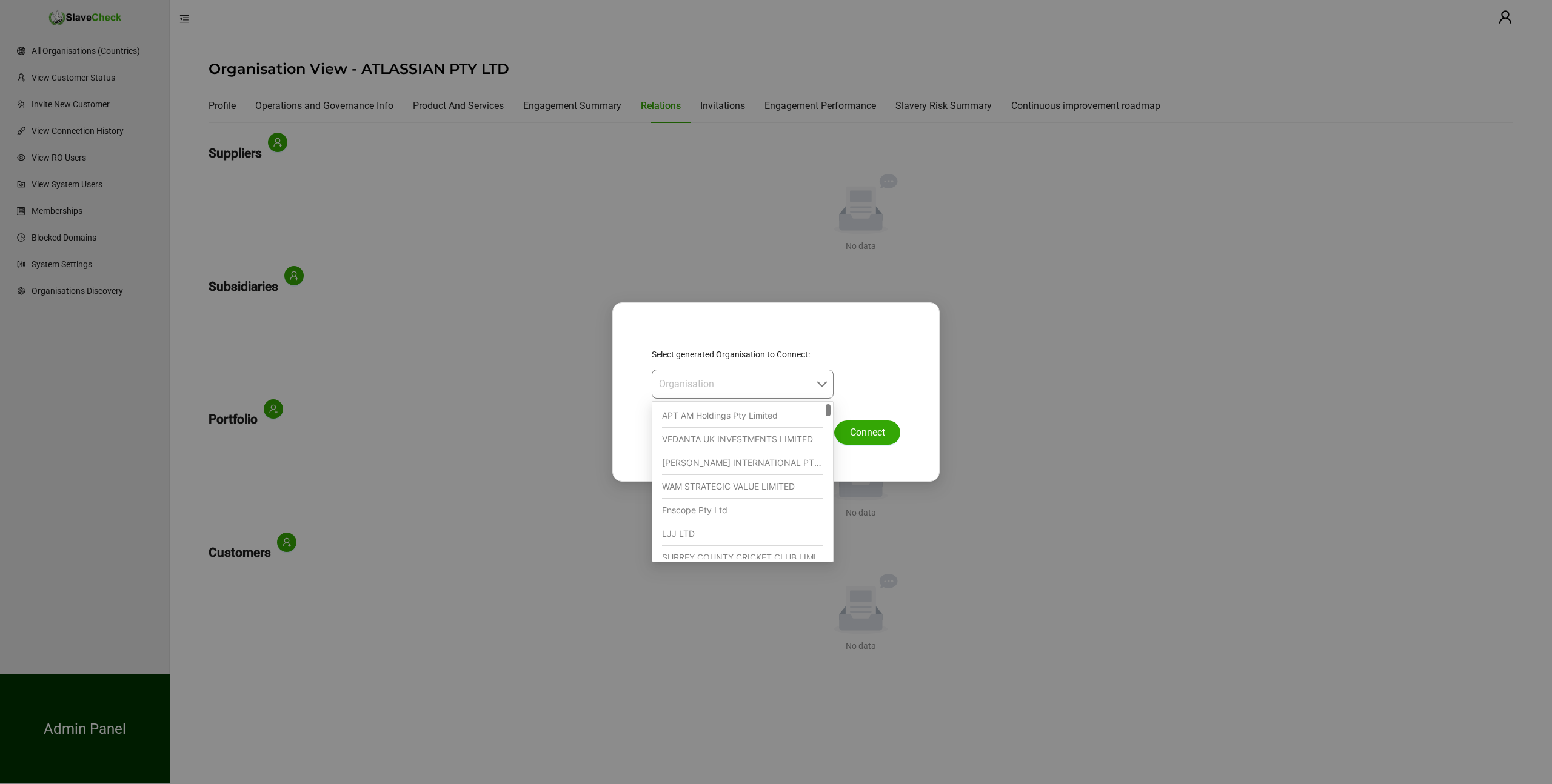
click at [884, 382] on div "Select generated Organisation to Connect: Organisation 0000abf5-1840-45b0-8710-…" at bounding box center [775, 396] width 248 height 97
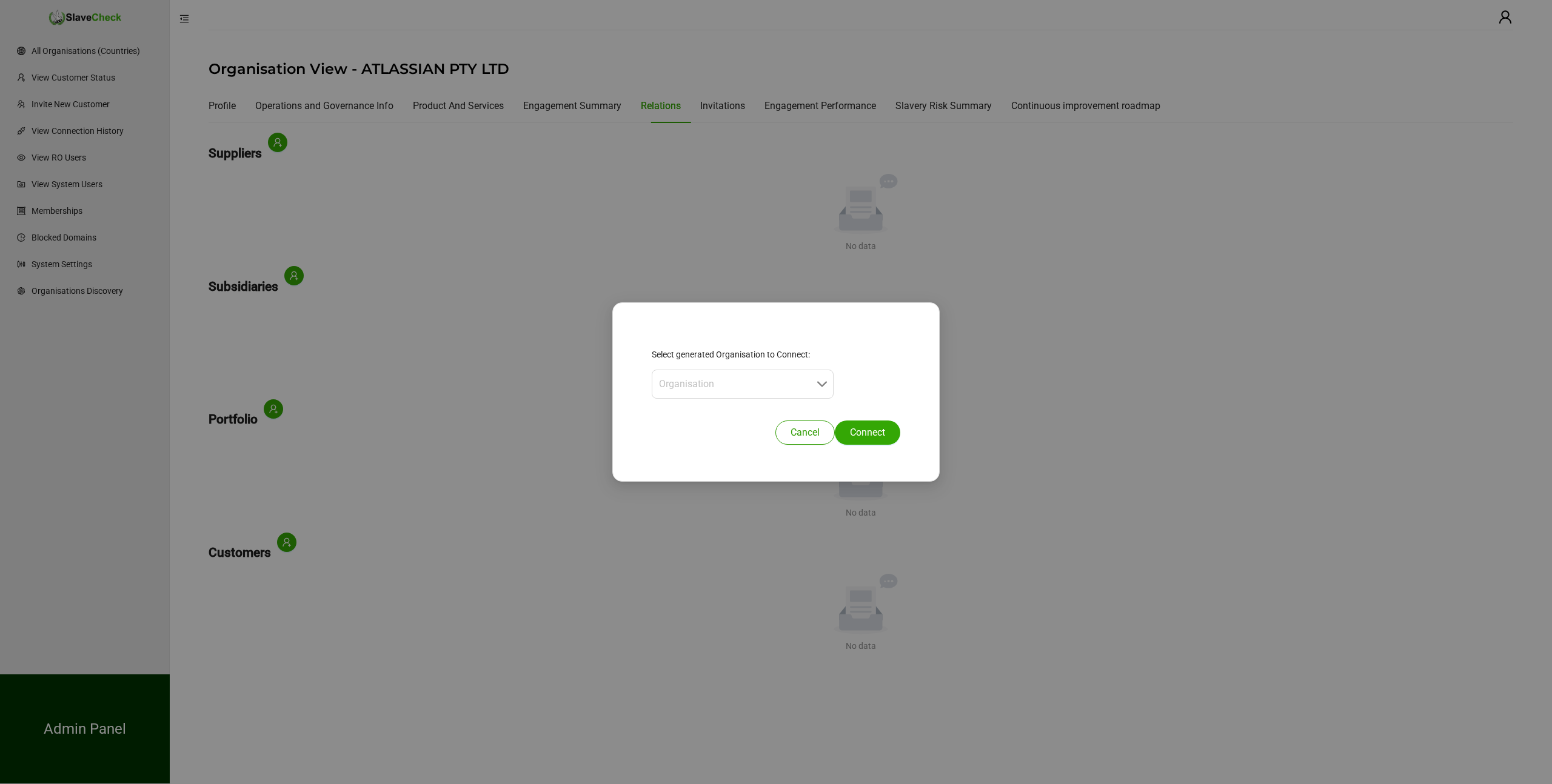
click at [786, 424] on button "Cancel" at bounding box center [805, 433] width 59 height 24
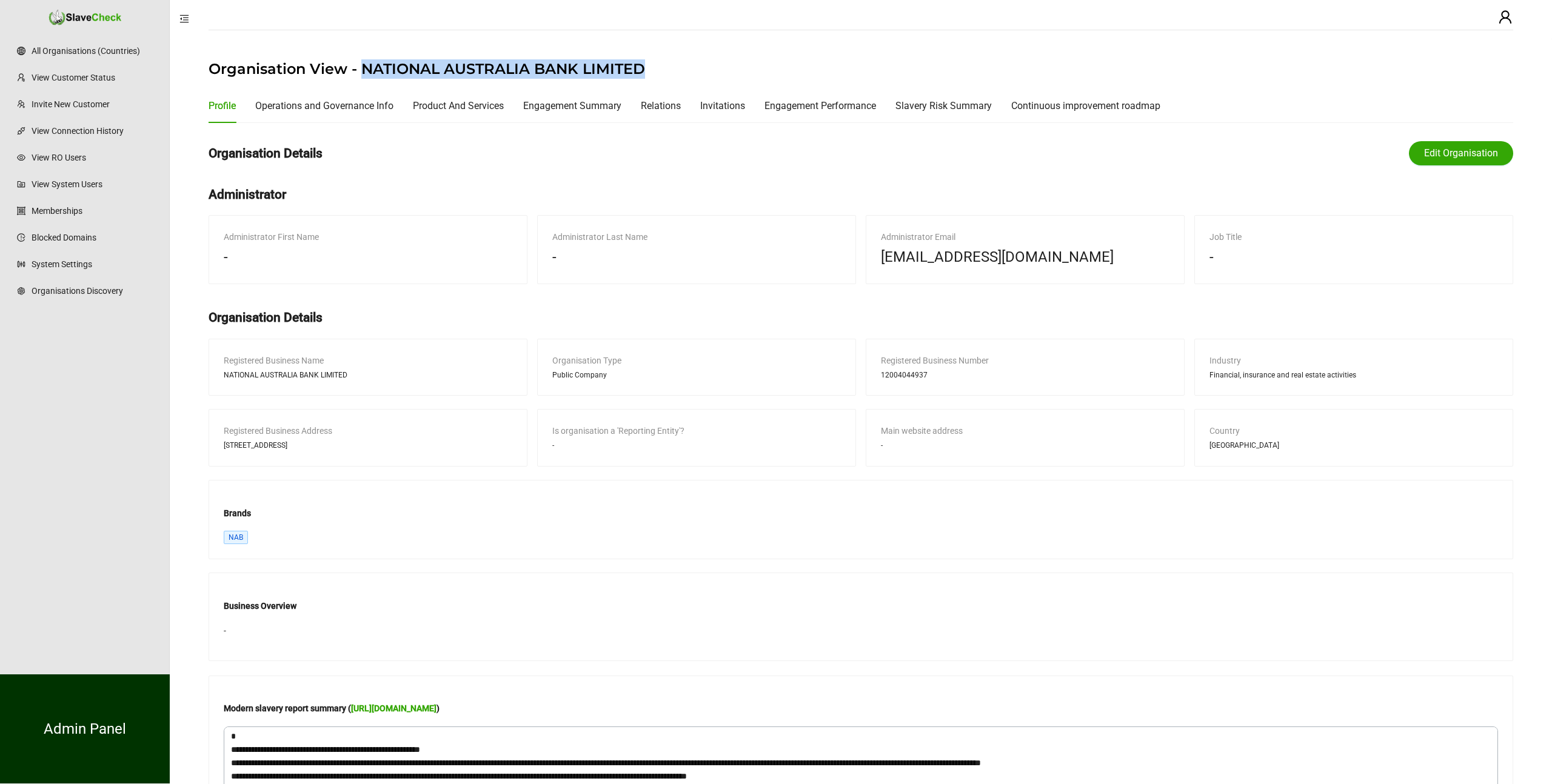
drag, startPoint x: 366, startPoint y: 66, endPoint x: 639, endPoint y: 62, distance: 273.0
click at [639, 62] on h1 "Organisation View - NATIONAL AUSTRALIA BANK LIMITED" at bounding box center [861, 69] width 1305 height 19
copy h1 "NATIONAL AUSTRALIA BANK LIMITED"
